Goal: Register for event/course

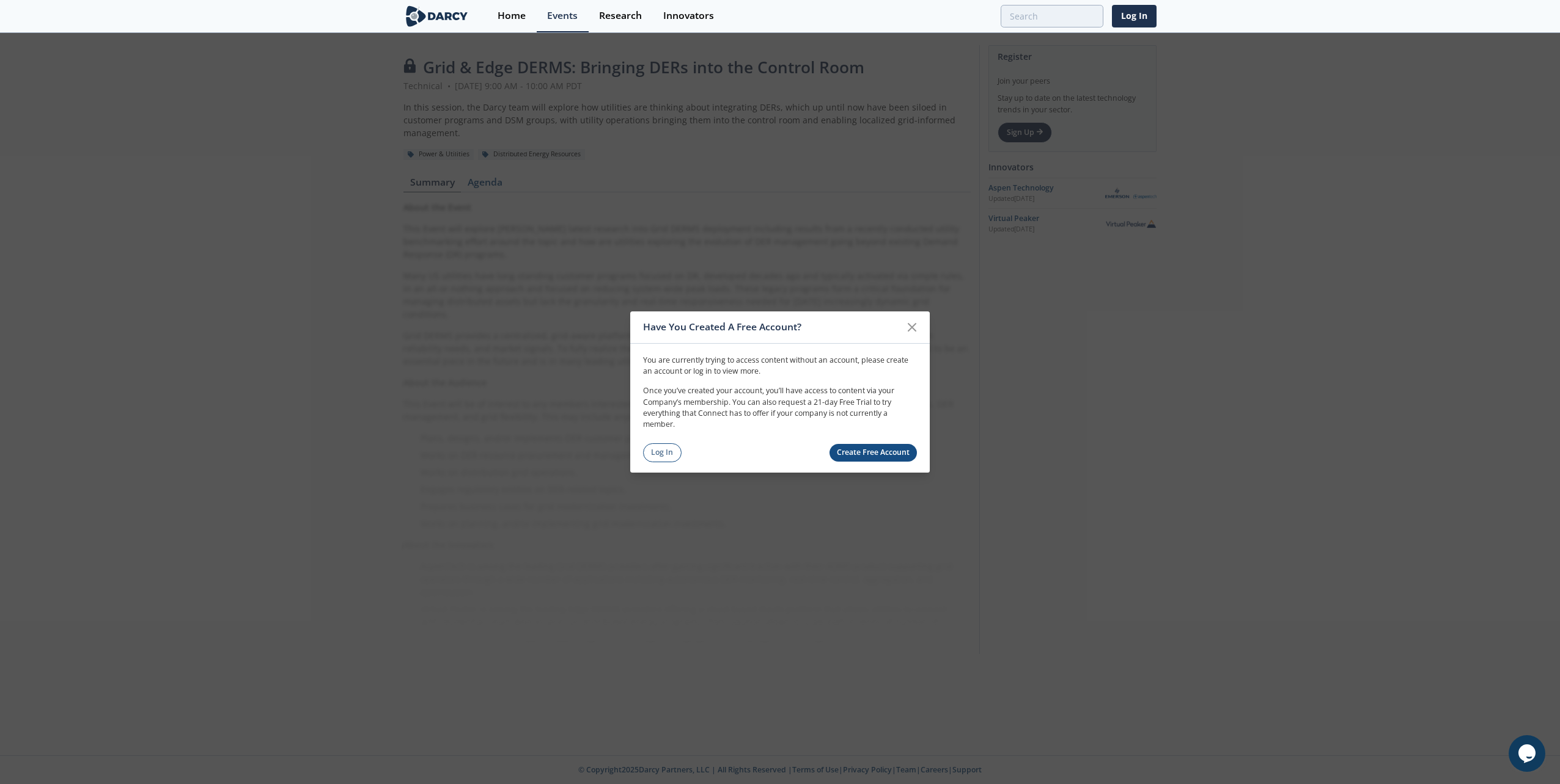
click at [910, 325] on icon at bounding box center [912, 327] width 15 height 15
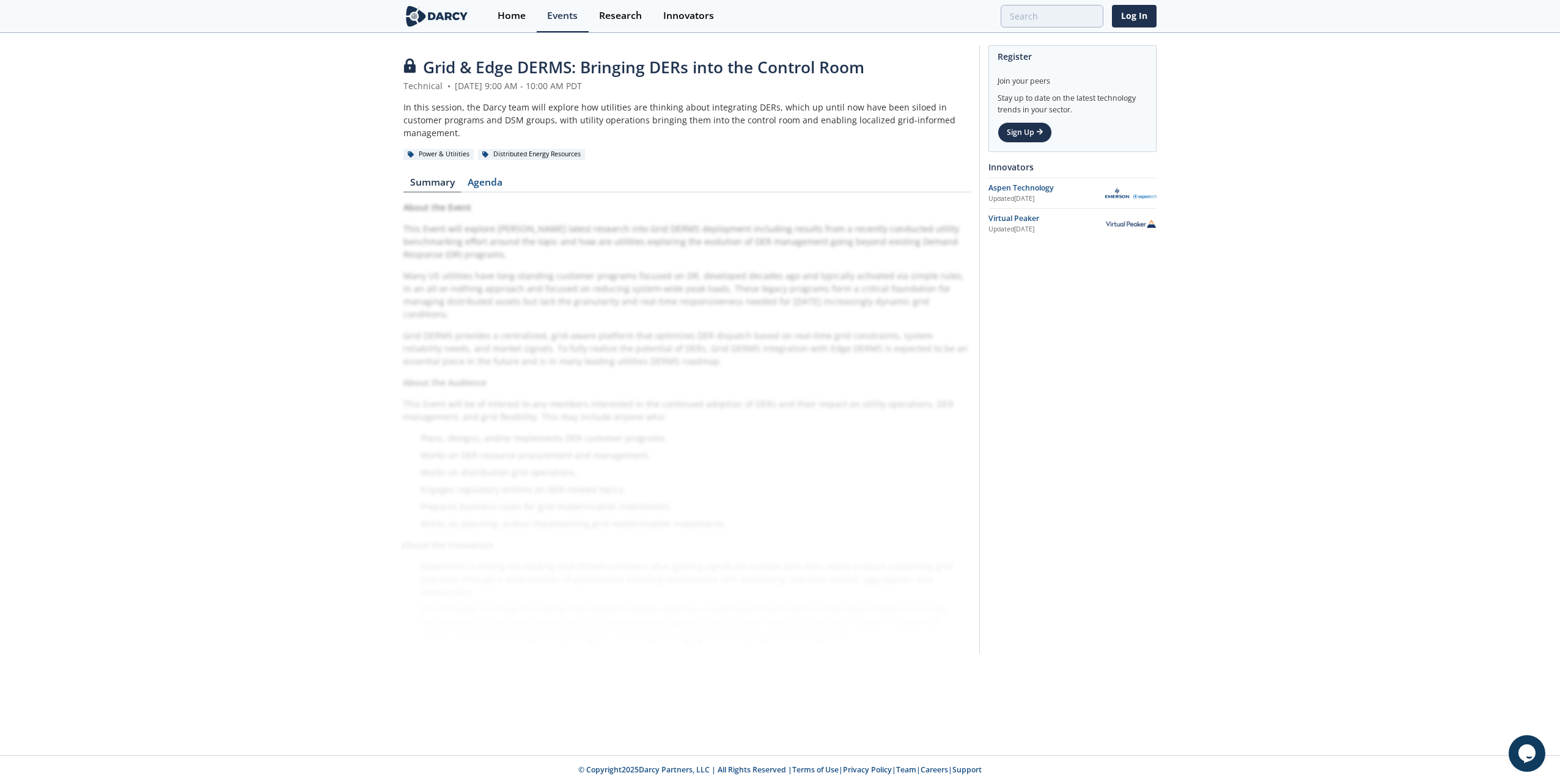
click at [1056, 289] on div "Register Join your peers Stay up to date on the latest technology trends in you…" at bounding box center [1067, 349] width 177 height 610
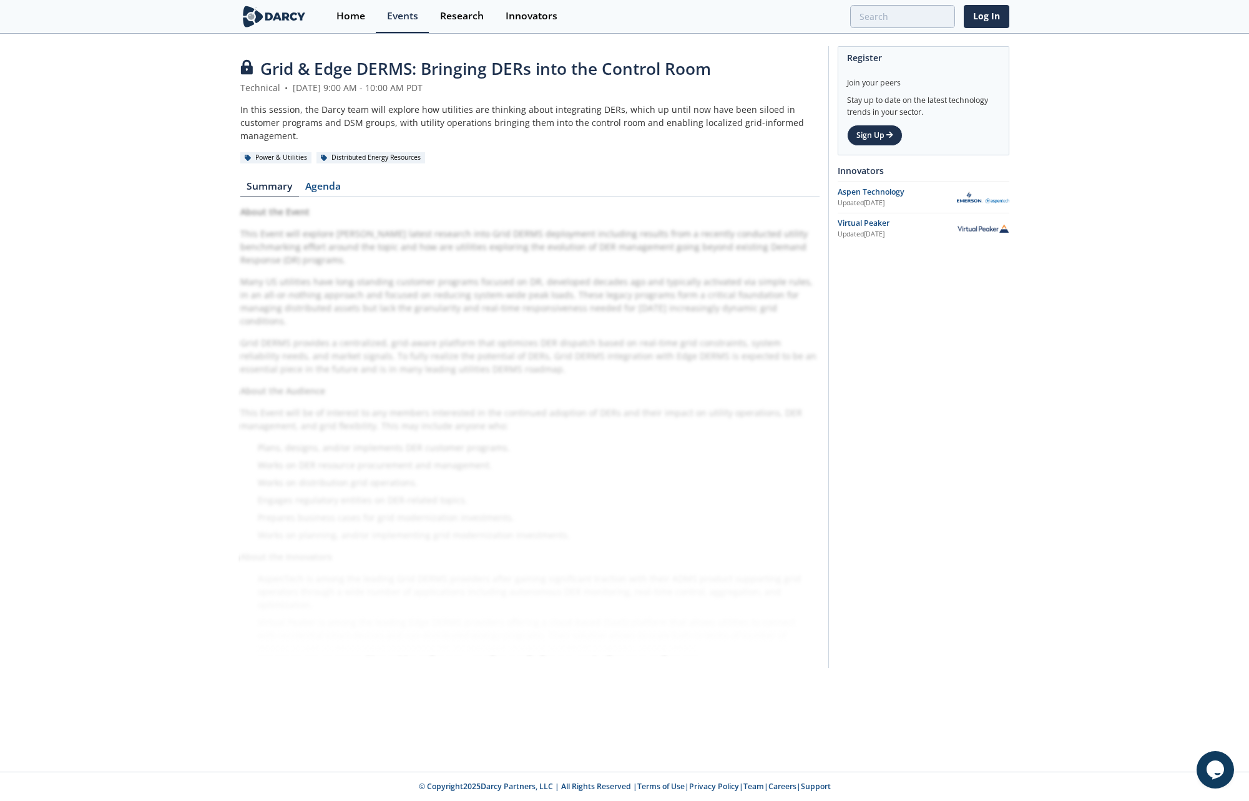
click at [1218, 134] on div "Grid & Edge DERMS: Bringing DERs into the Control Room Technical • August 21, 2…" at bounding box center [624, 360] width 1249 height 651
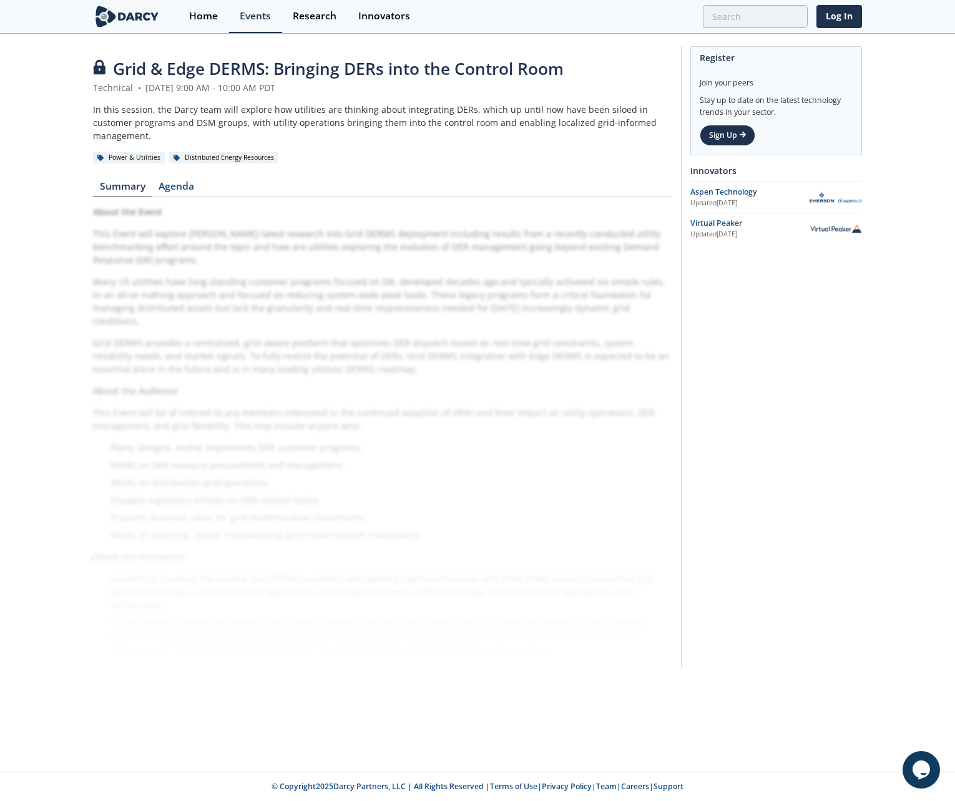
click at [233, 293] on div "About the Event This Event will explore Darcy's latest research into Grid DERMS…" at bounding box center [382, 430] width 579 height 450
click at [802, 408] on div "Register Join your peers Stay up to date on the latest technology trends in you…" at bounding box center [771, 357] width 181 height 623
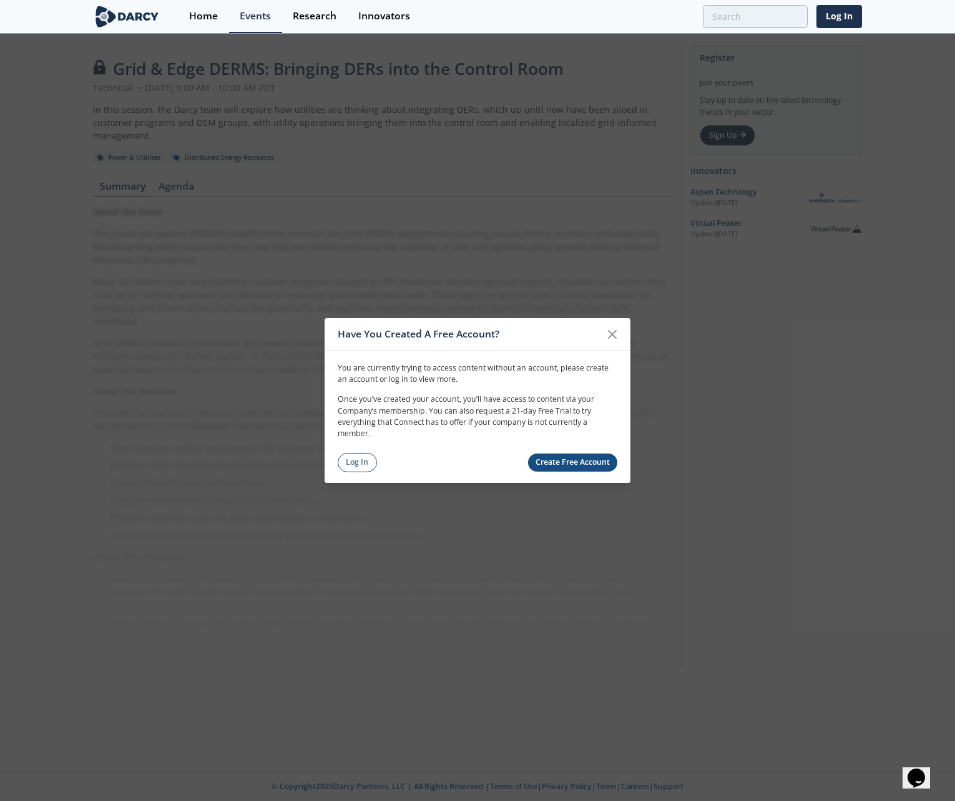
click at [479, 339] on div "Have You Created A Free Account?" at bounding box center [469, 335] width 263 height 24
